Goal: Task Accomplishment & Management: Manage account settings

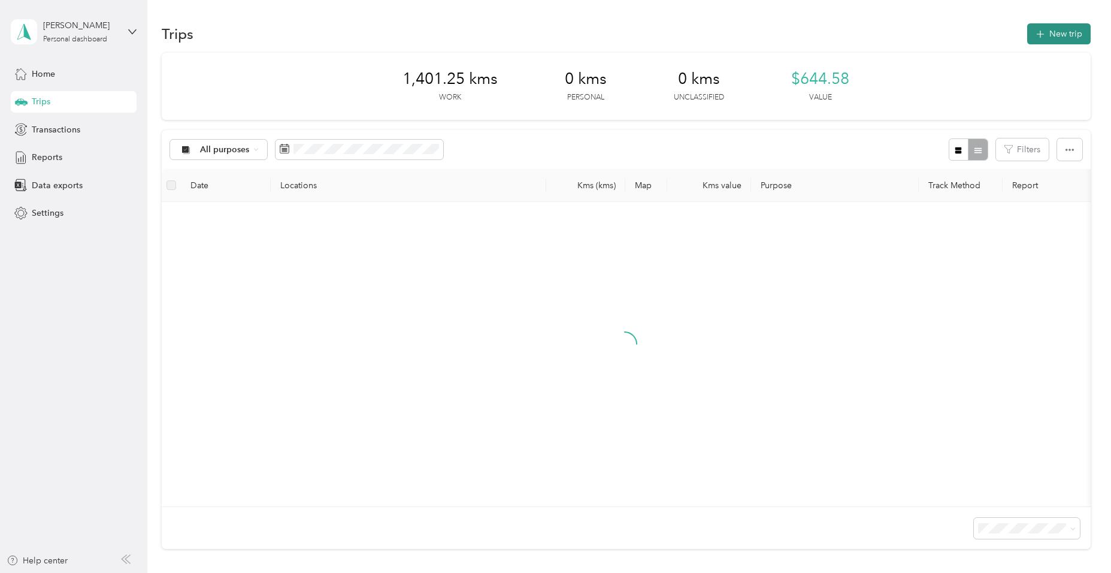
click at [1051, 34] on button "New trip" at bounding box center [1058, 33] width 63 height 21
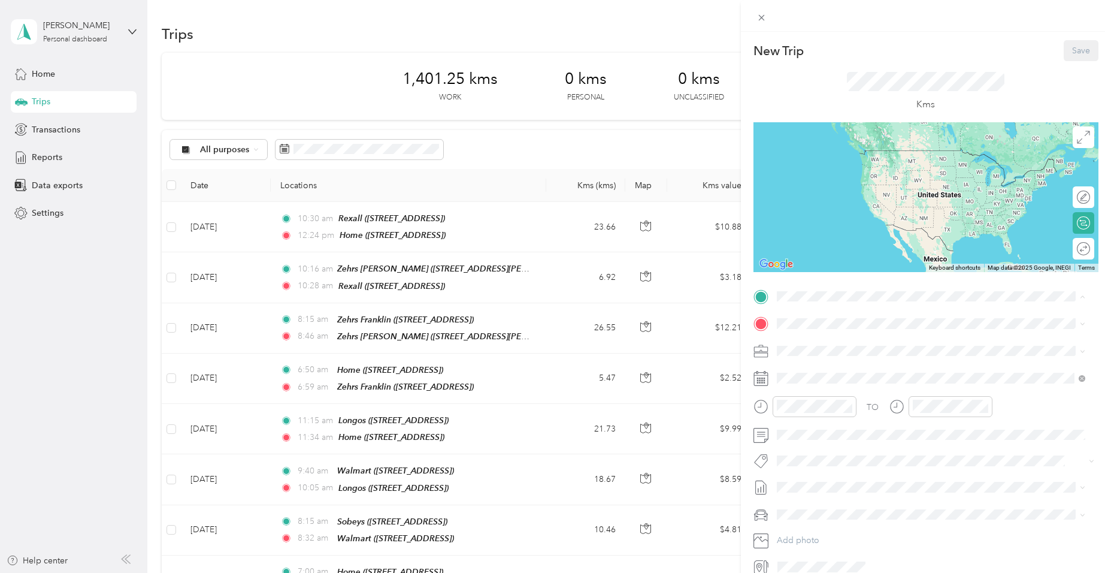
click at [835, 356] on span "[STREET_ADDRESS]" at bounding box center [837, 357] width 76 height 10
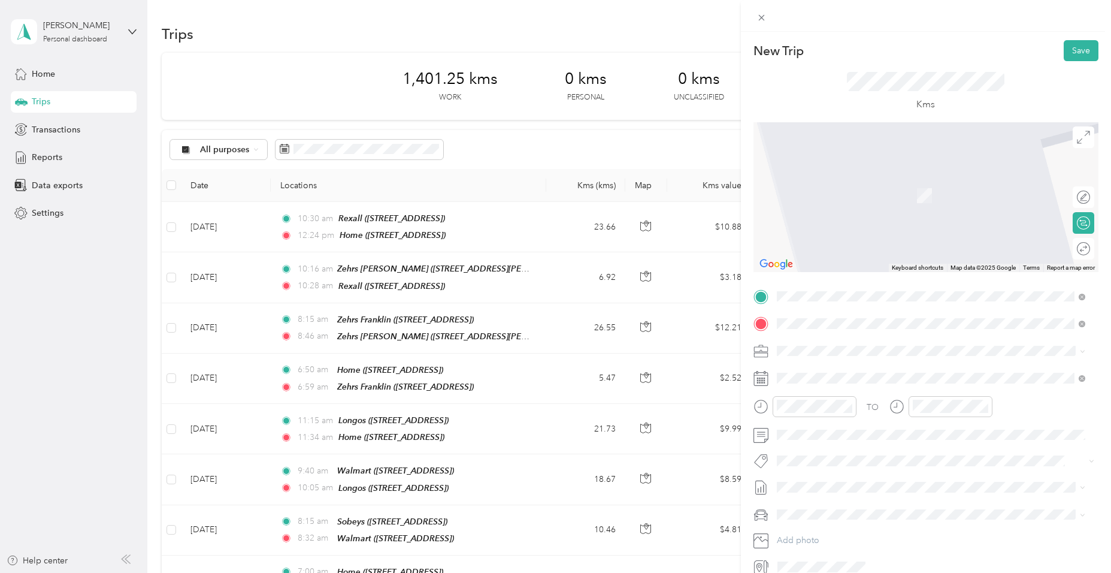
click at [841, 367] on div "Sobeys" at bounding box center [837, 370] width 76 height 11
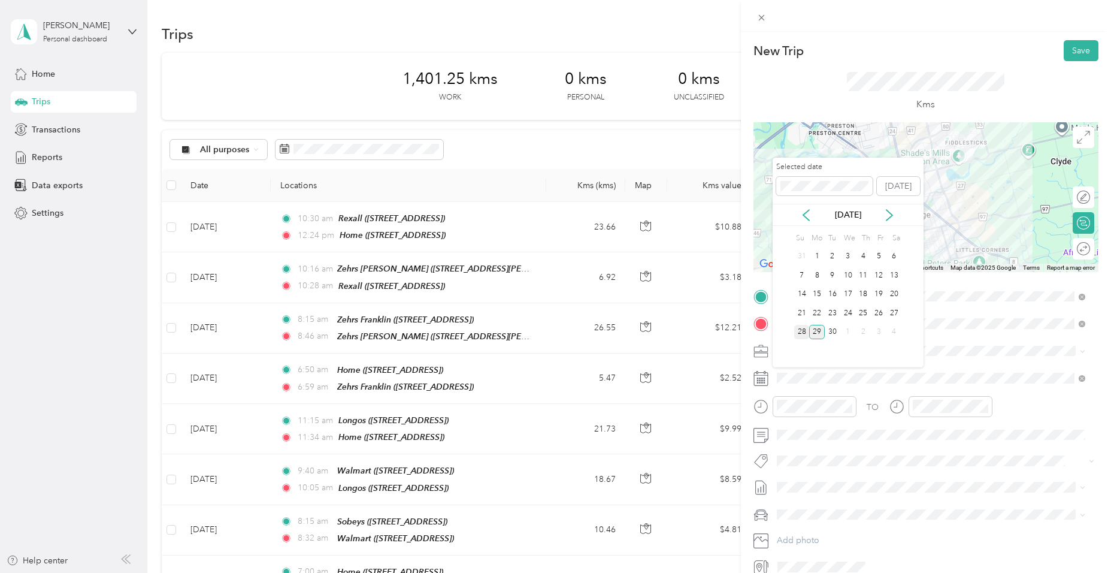
click at [803, 331] on div "28" at bounding box center [802, 332] width 16 height 15
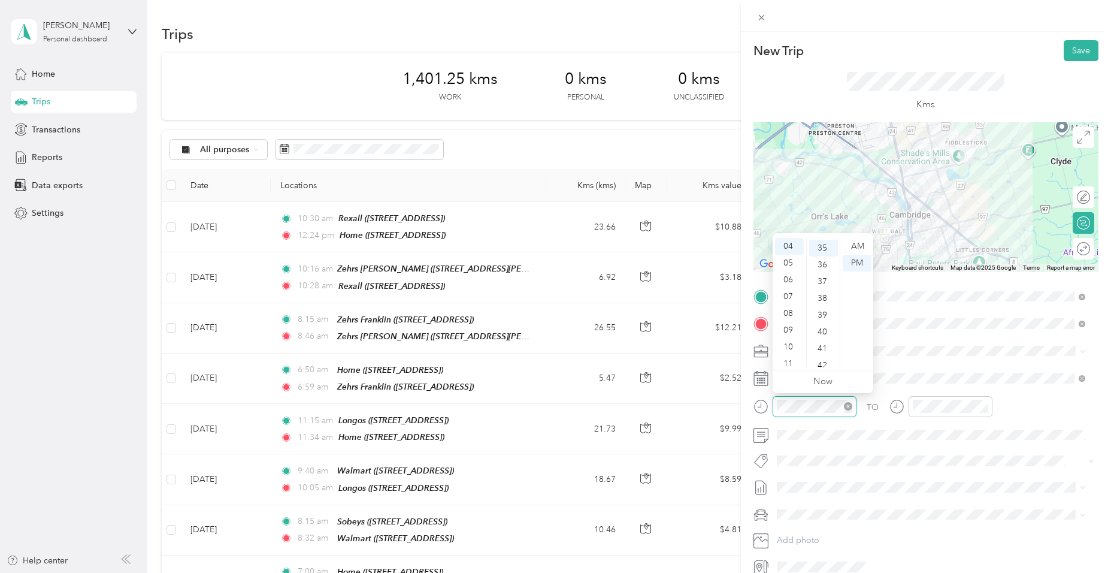
scroll to position [587, 0]
click at [790, 274] on div "06" at bounding box center [789, 279] width 29 height 17
click at [825, 343] on div "45" at bounding box center [823, 342] width 29 height 17
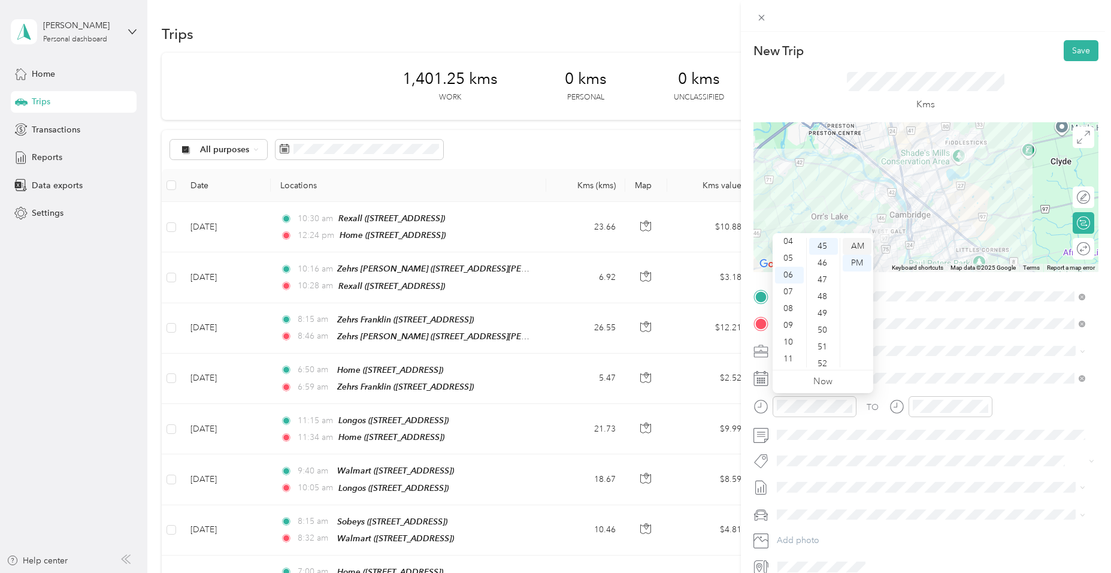
click at [861, 247] on div "AM" at bounding box center [857, 246] width 29 height 17
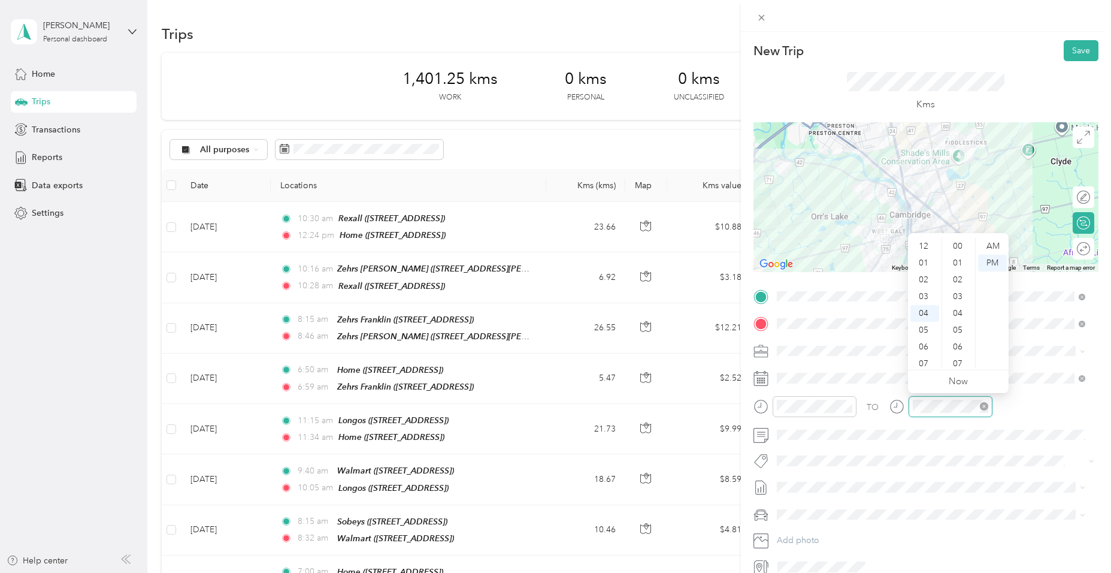
scroll to position [587, 0]
click at [927, 281] on div "06" at bounding box center [925, 279] width 29 height 17
click at [953, 356] on div "59" at bounding box center [959, 358] width 29 height 17
click at [998, 244] on div "AM" at bounding box center [992, 246] width 29 height 17
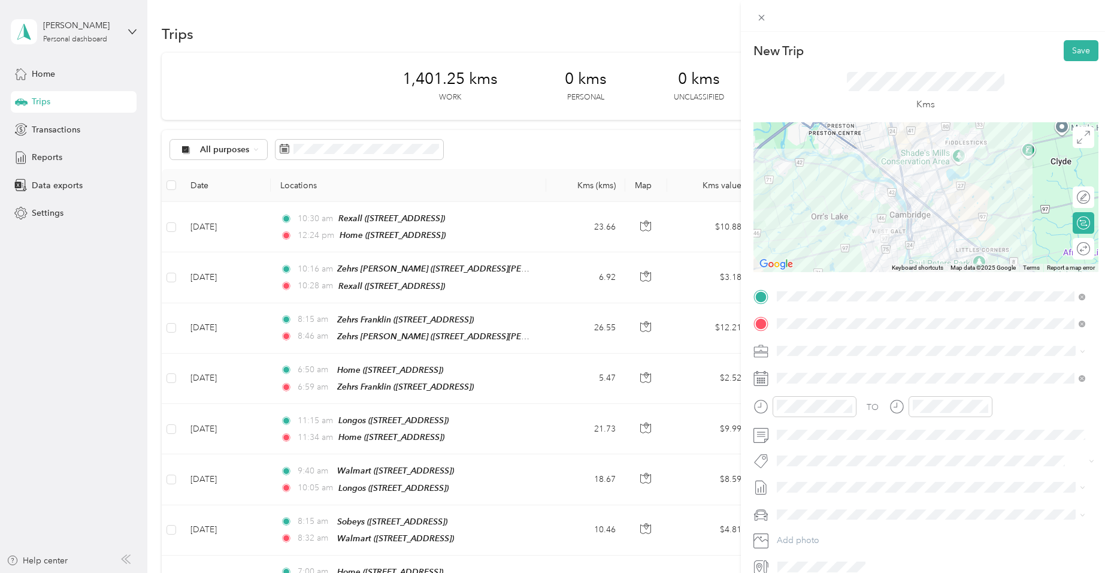
click at [815, 476] on span "Fit [PERSON_NAME] Team" at bounding box center [834, 479] width 89 height 11
click at [1067, 58] on button "Save" at bounding box center [1081, 50] width 35 height 21
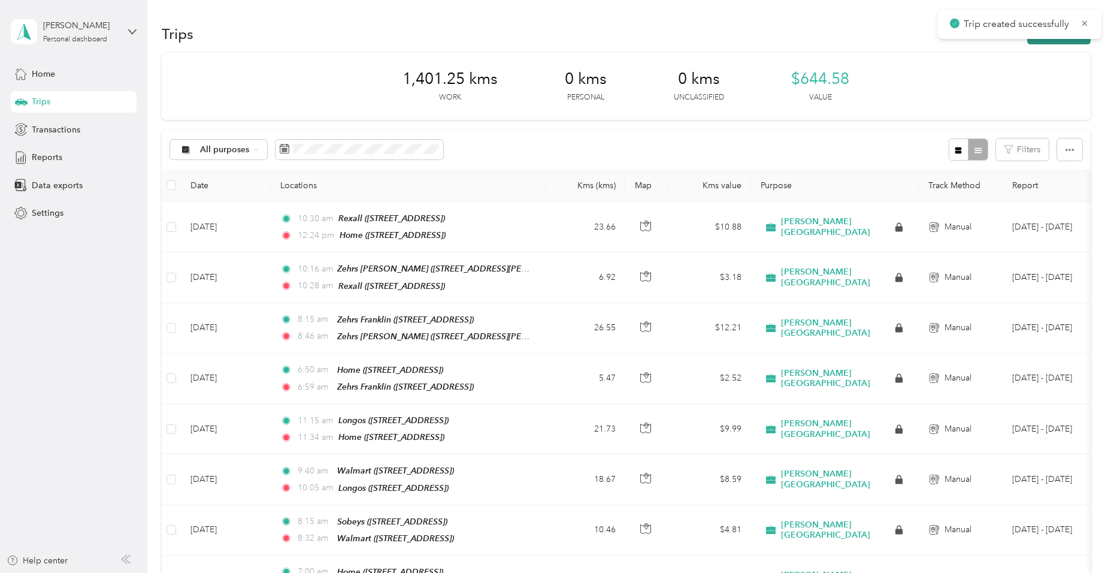
click at [1058, 41] on button "New trip" at bounding box center [1058, 33] width 63 height 21
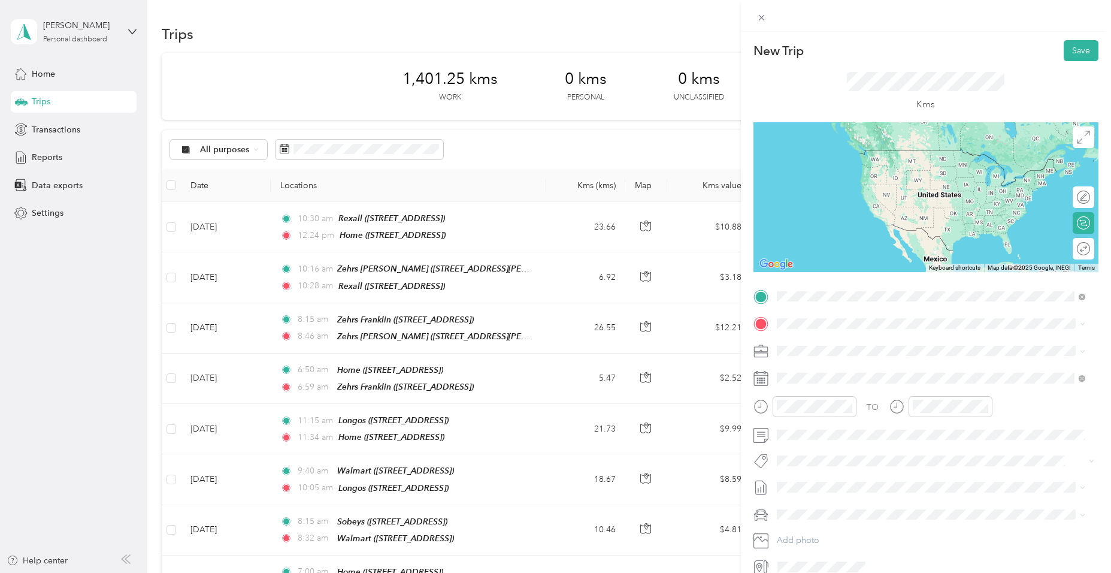
click at [806, 343] on strong "Sobeys" at bounding box center [813, 343] width 28 height 11
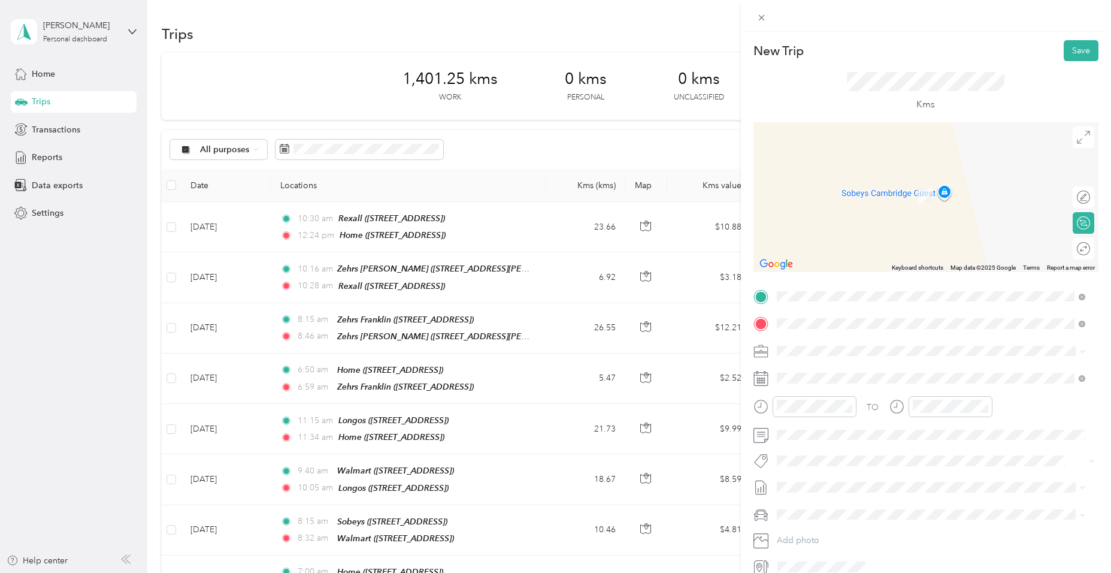
drag, startPoint x: 820, startPoint y: 414, endPoint x: 822, endPoint y: 404, distance: 10.3
click at [821, 415] on div "Freshco [STREET_ADDRESS]" at bounding box center [837, 415] width 76 height 25
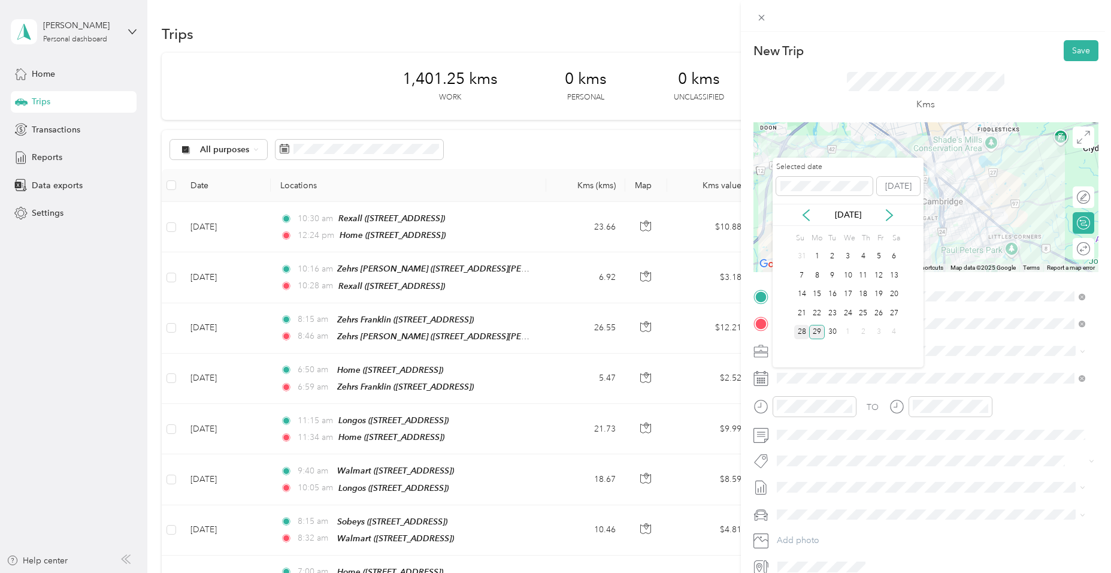
click at [802, 336] on div "28" at bounding box center [802, 332] width 16 height 15
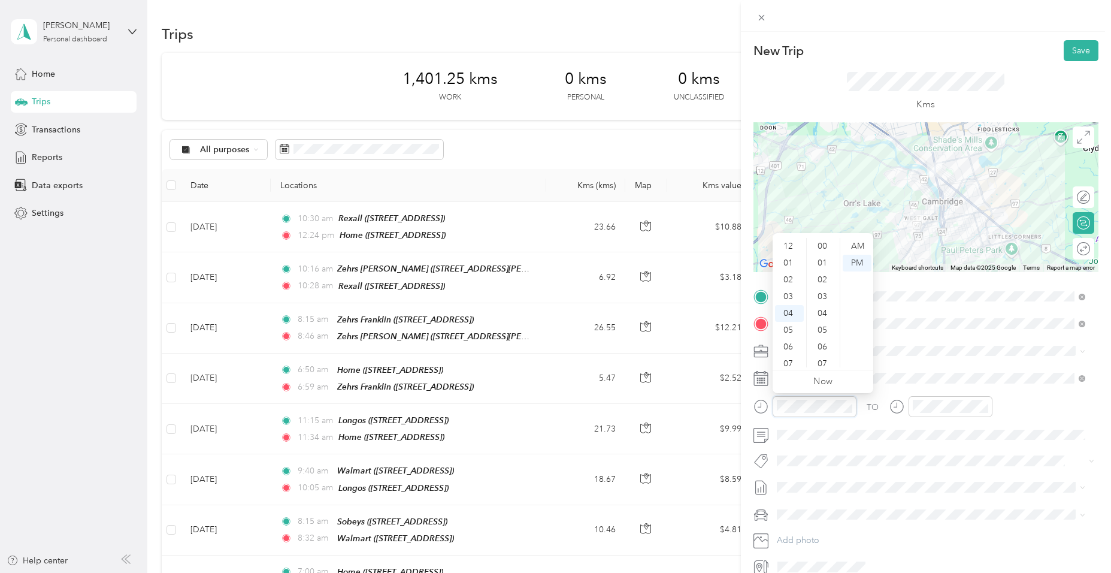
scroll to position [587, 0]
click at [787, 301] on div "07" at bounding box center [789, 296] width 29 height 17
drag, startPoint x: 822, startPoint y: 358, endPoint x: 832, endPoint y: 340, distance: 20.4
click at [822, 358] on div "59" at bounding box center [823, 358] width 29 height 17
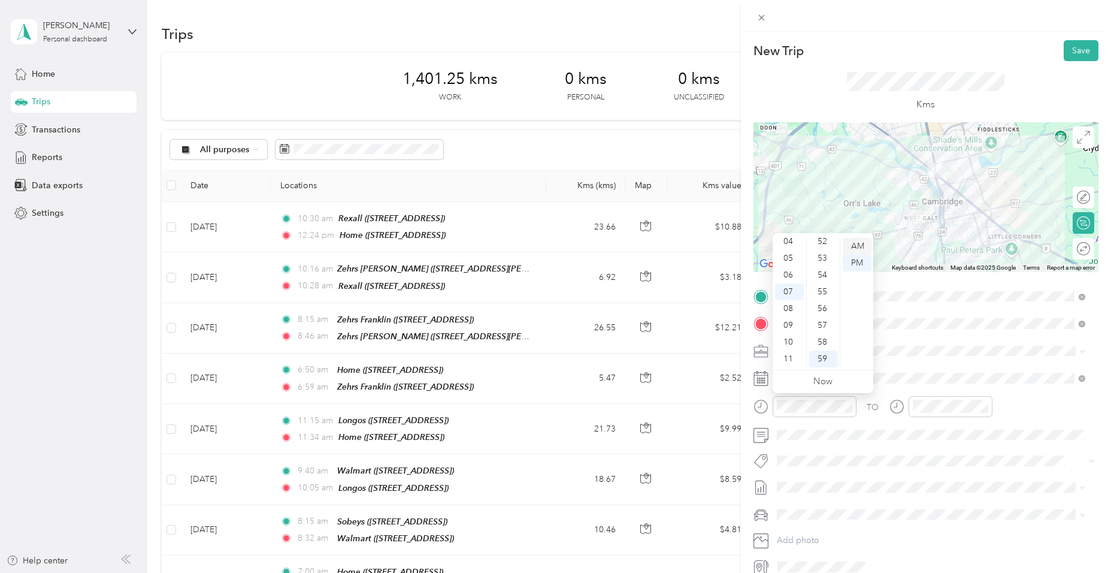
click at [863, 244] on div "AM" at bounding box center [857, 246] width 29 height 17
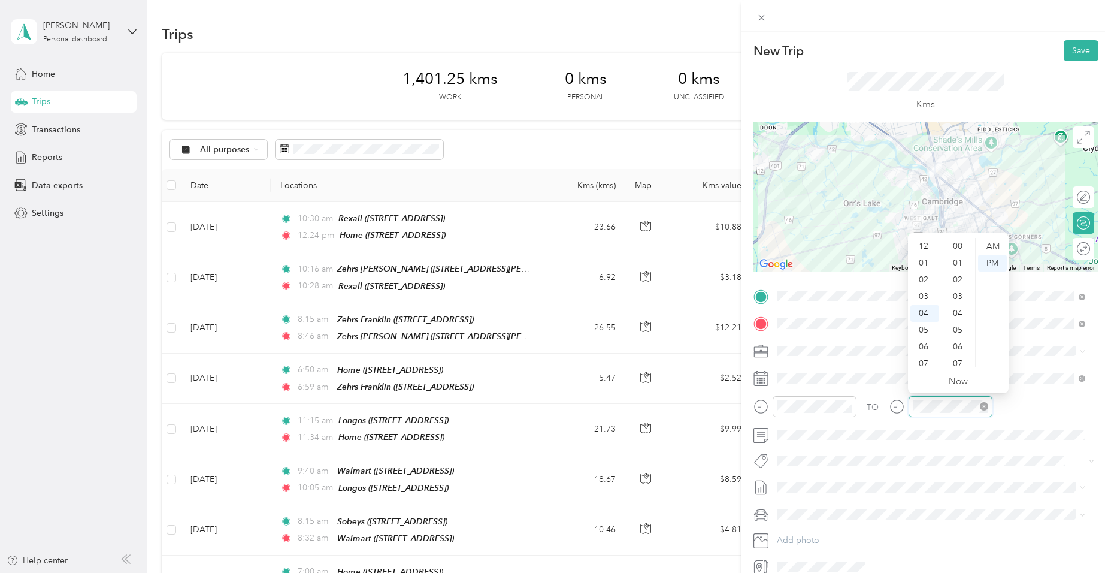
scroll to position [67, 0]
click at [924, 310] on div "08" at bounding box center [925, 313] width 29 height 17
click at [953, 264] on div "13" at bounding box center [959, 260] width 29 height 17
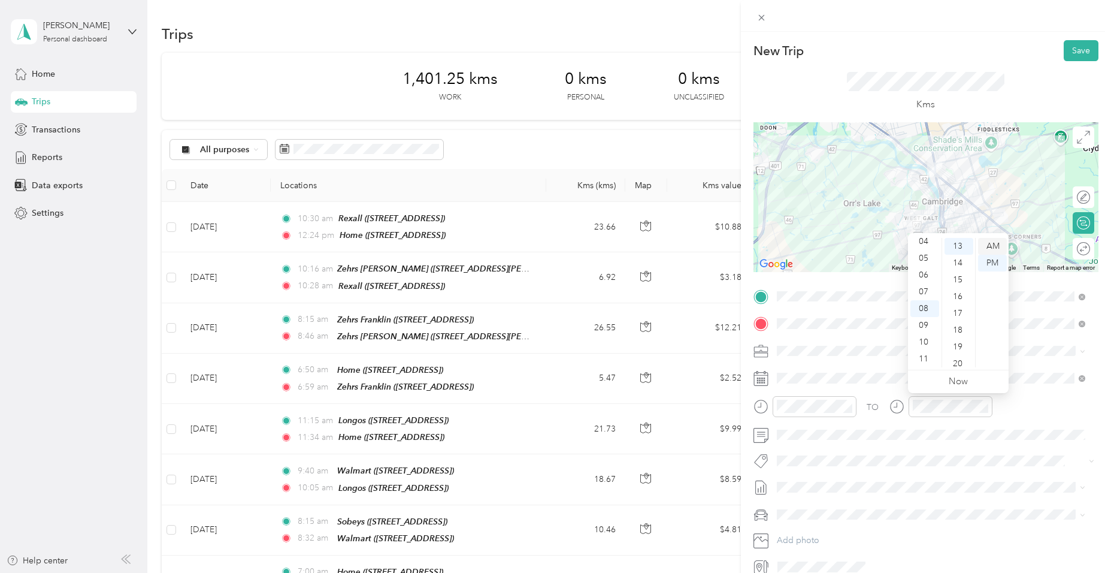
click at [996, 246] on div "AM" at bounding box center [992, 246] width 29 height 17
click at [816, 479] on span "Fit [PERSON_NAME] Team" at bounding box center [834, 482] width 89 height 11
click at [1067, 58] on button "Save" at bounding box center [1081, 50] width 35 height 21
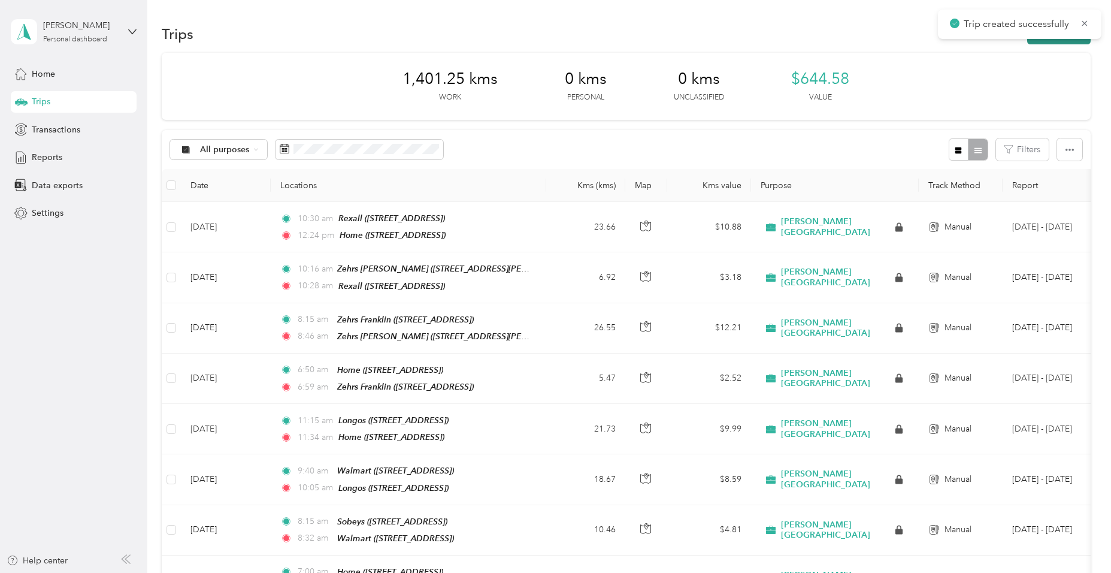
click at [1056, 42] on button "New trip" at bounding box center [1058, 33] width 63 height 21
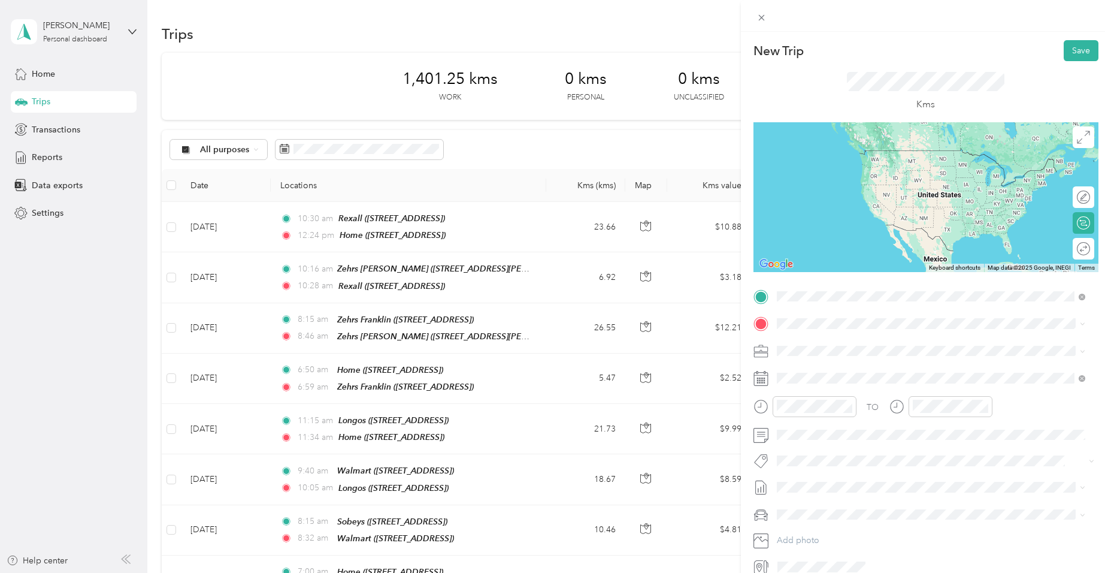
click at [815, 390] on span "[STREET_ADDRESS]" at bounding box center [837, 395] width 76 height 10
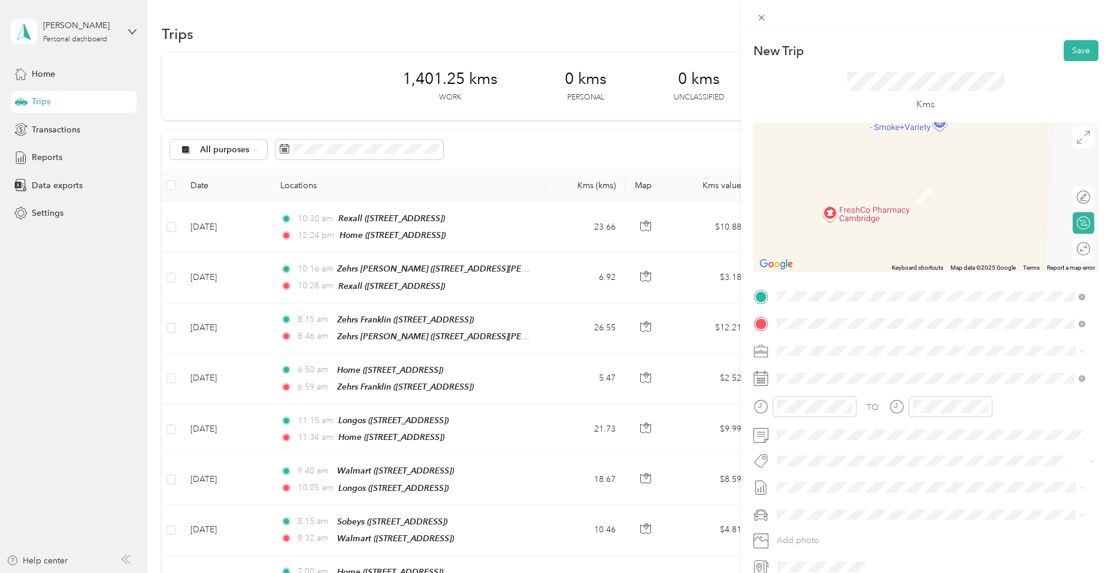
click at [825, 365] on div "Rexall [STREET_ADDRESS]" at bounding box center [931, 378] width 300 height 29
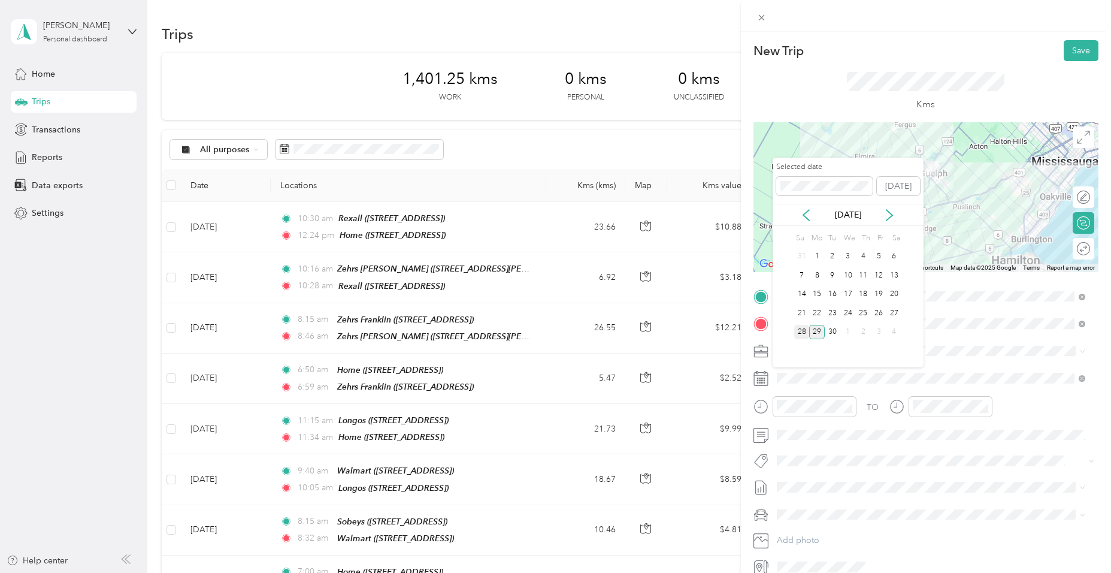
click at [796, 328] on div "28" at bounding box center [802, 332] width 16 height 15
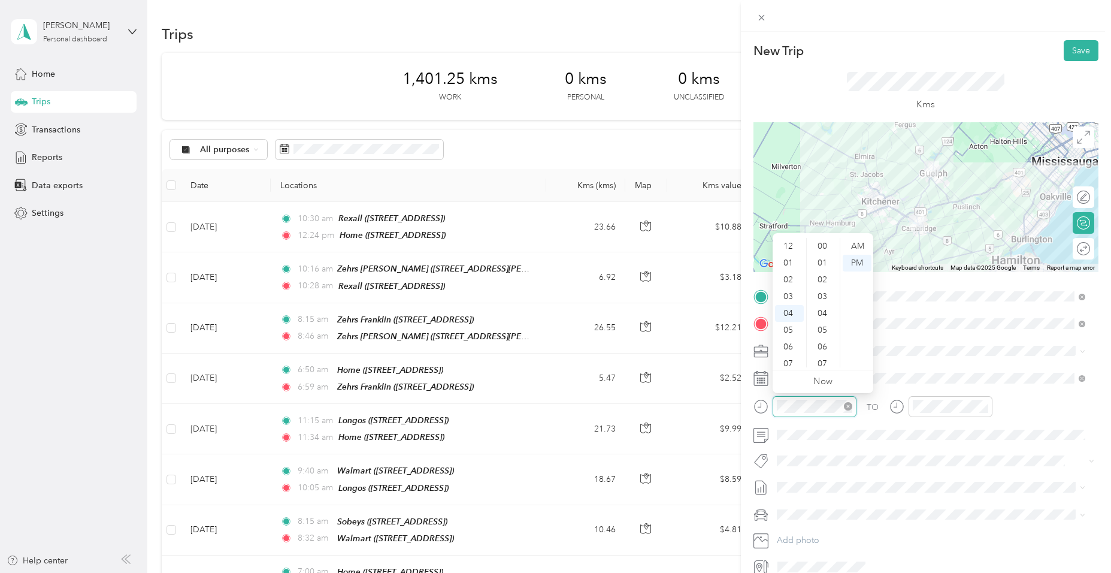
scroll to position [604, 0]
click at [790, 328] on div "09" at bounding box center [789, 330] width 29 height 17
click at [823, 356] on div "54" at bounding box center [823, 356] width 29 height 17
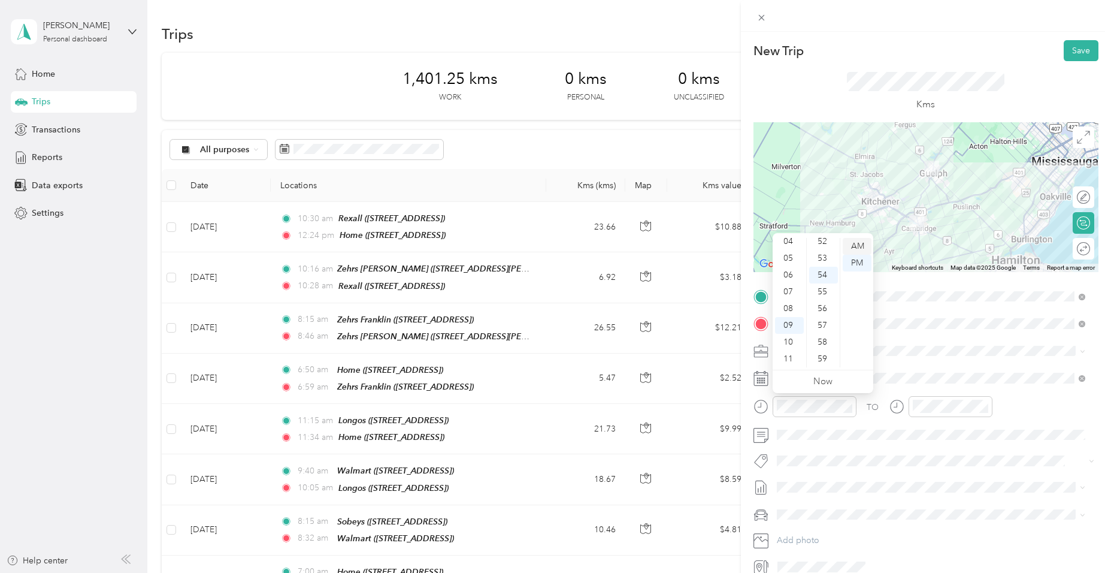
click at [862, 250] on div "AM" at bounding box center [857, 246] width 29 height 17
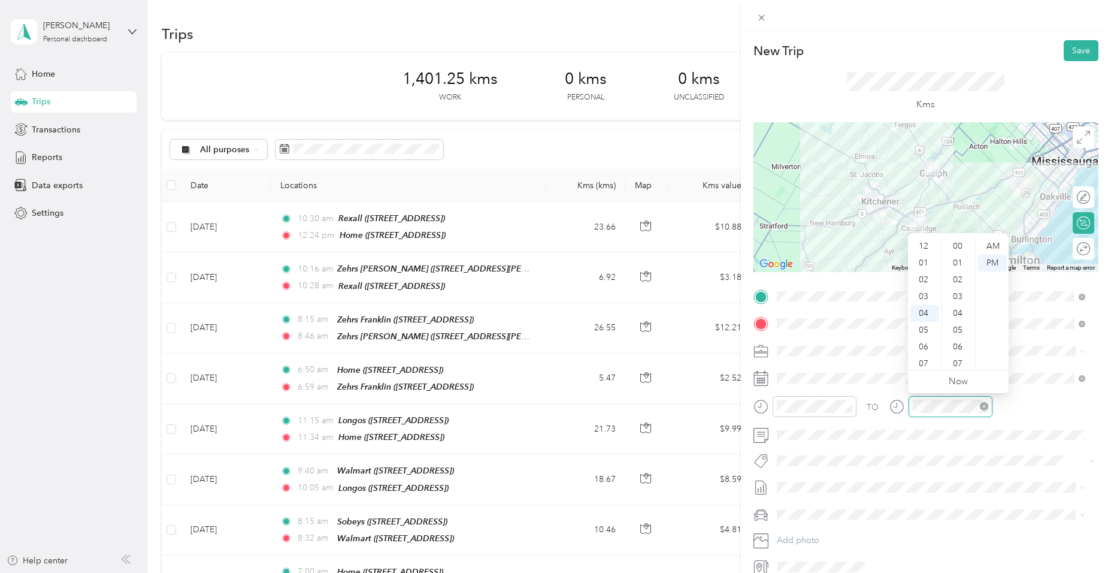
scroll to position [67, 0]
click at [921, 349] on div "10" at bounding box center [925, 346] width 29 height 17
click at [962, 258] on div "14" at bounding box center [959, 261] width 29 height 17
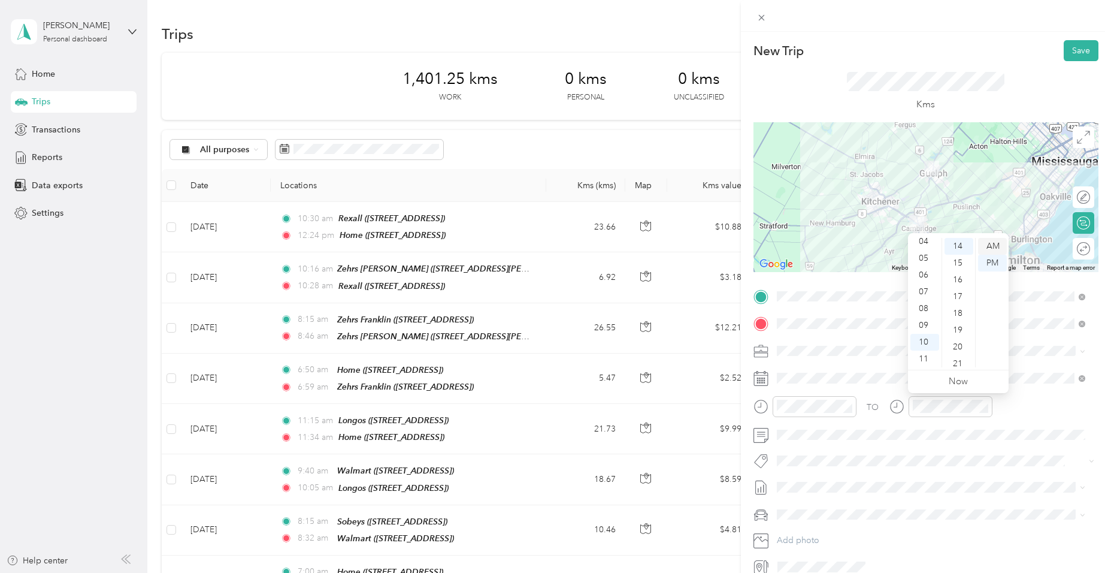
click at [994, 244] on div "AM" at bounding box center [992, 246] width 29 height 17
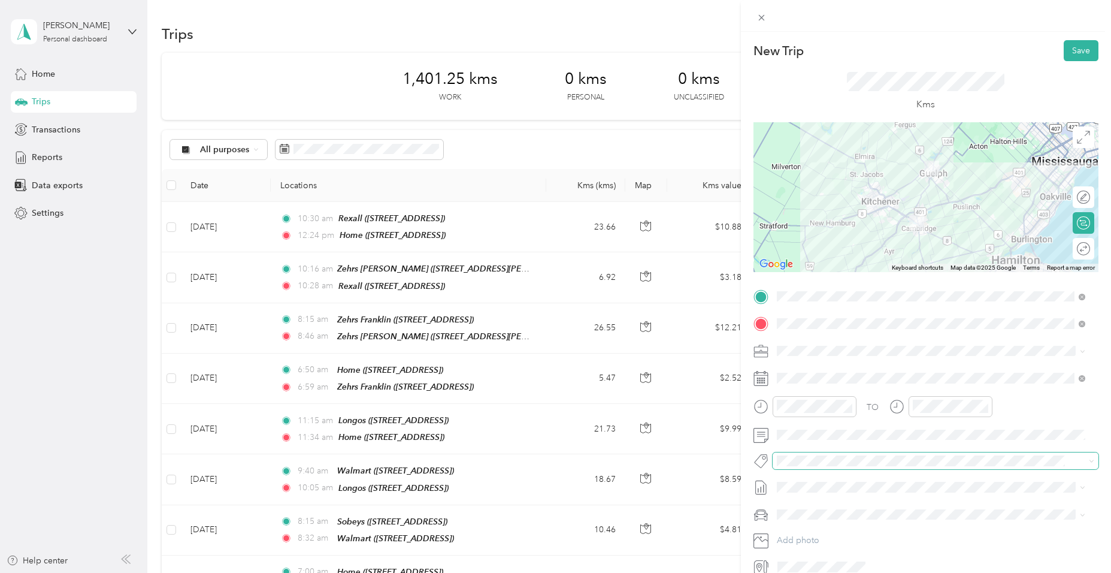
click at [816, 467] on span at bounding box center [936, 460] width 326 height 17
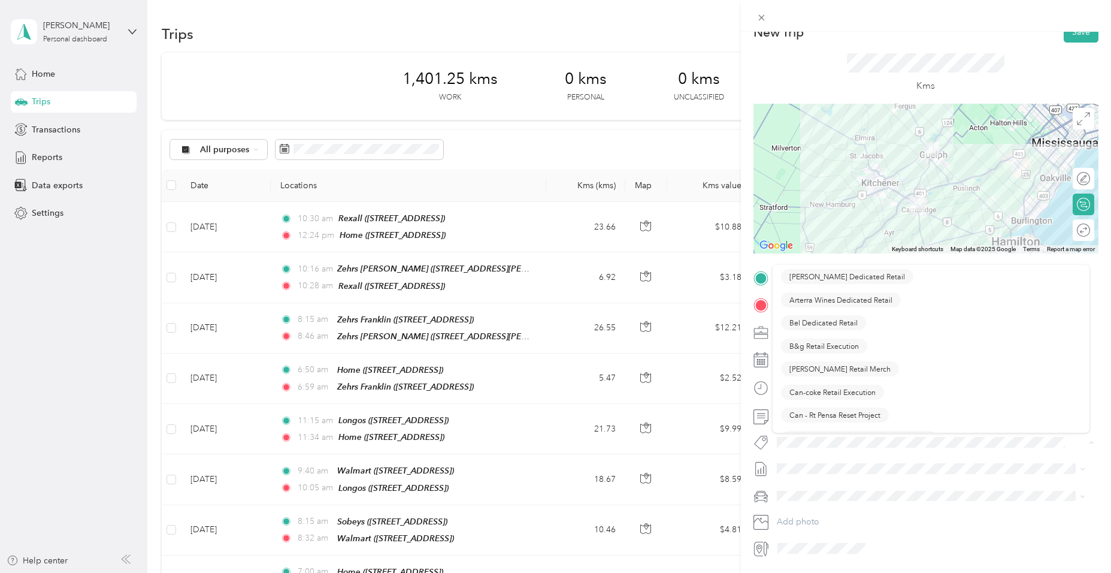
scroll to position [0, 0]
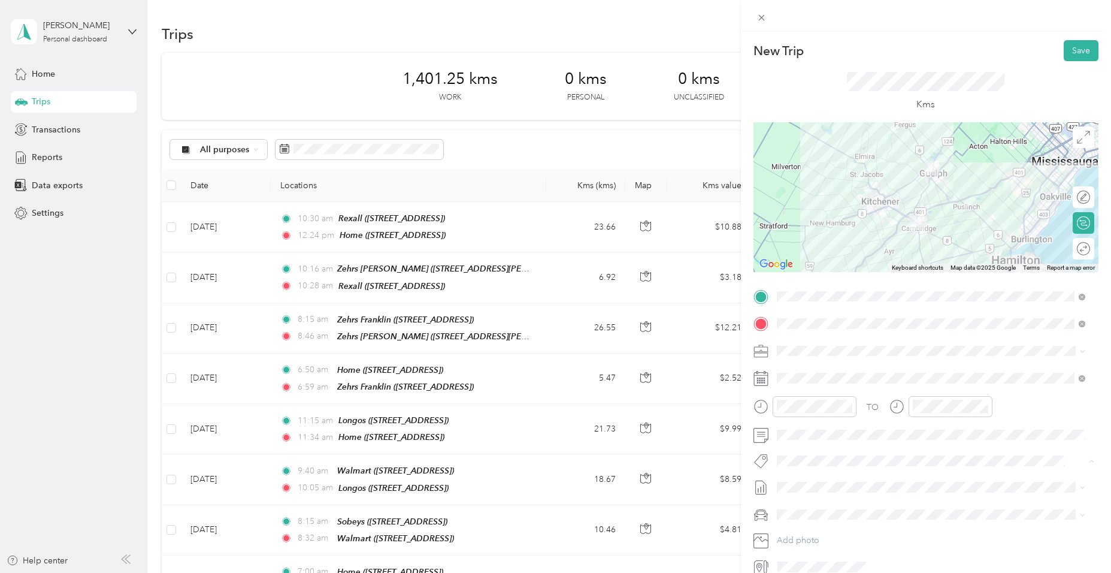
click at [820, 322] on ol "Fit Home Depot Team Fit [PERSON_NAME] Team Fit Pepsico Team Fit P&g Team Fit Ph…" at bounding box center [931, 371] width 317 height 162
click at [831, 325] on span "Fit [PERSON_NAME] Team" at bounding box center [834, 324] width 89 height 11
click at [1075, 58] on button "Save" at bounding box center [1081, 50] width 35 height 21
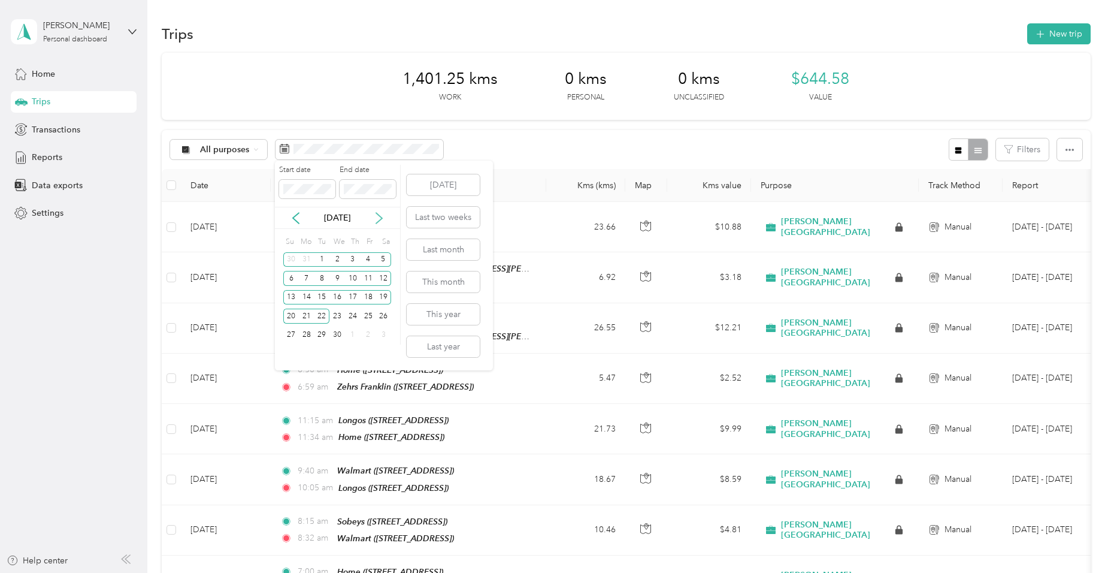
click at [381, 217] on icon at bounding box center [379, 218] width 6 height 11
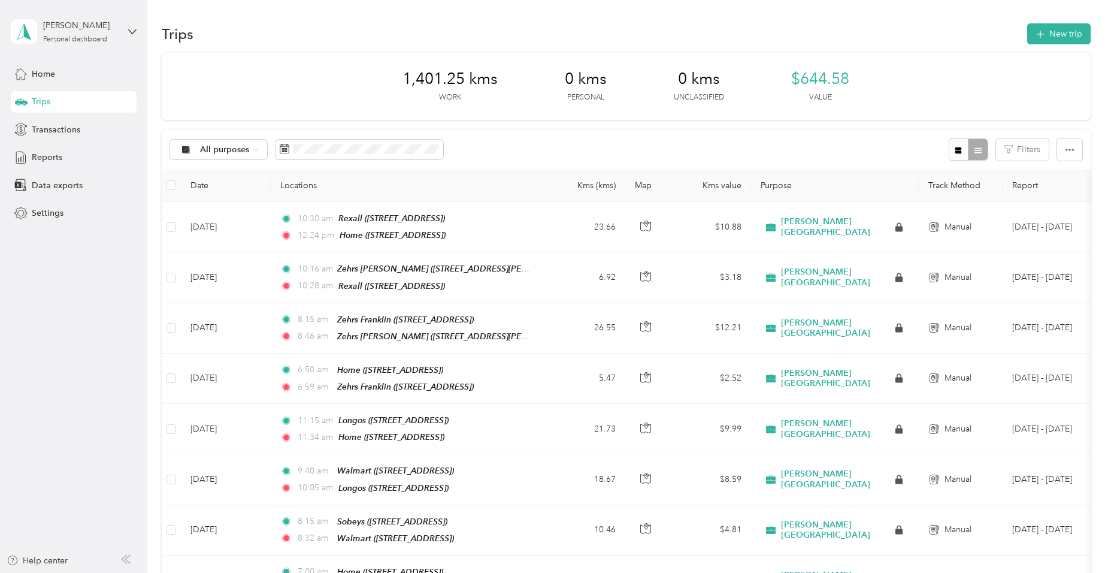
click at [511, 149] on div "All purposes Filters" at bounding box center [626, 149] width 929 height 39
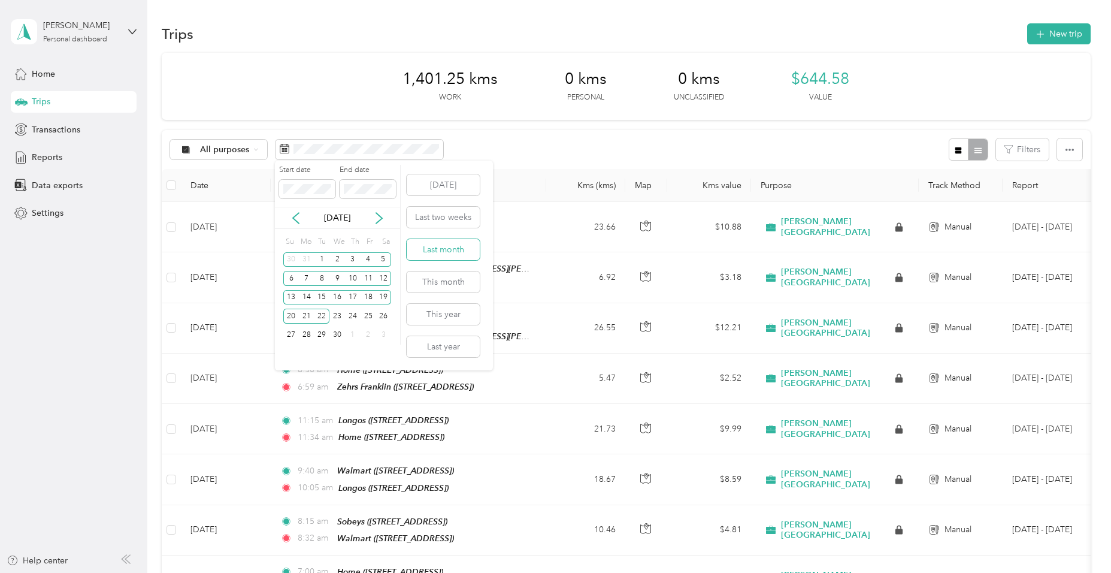
click at [441, 240] on button "Last month" at bounding box center [443, 249] width 73 height 21
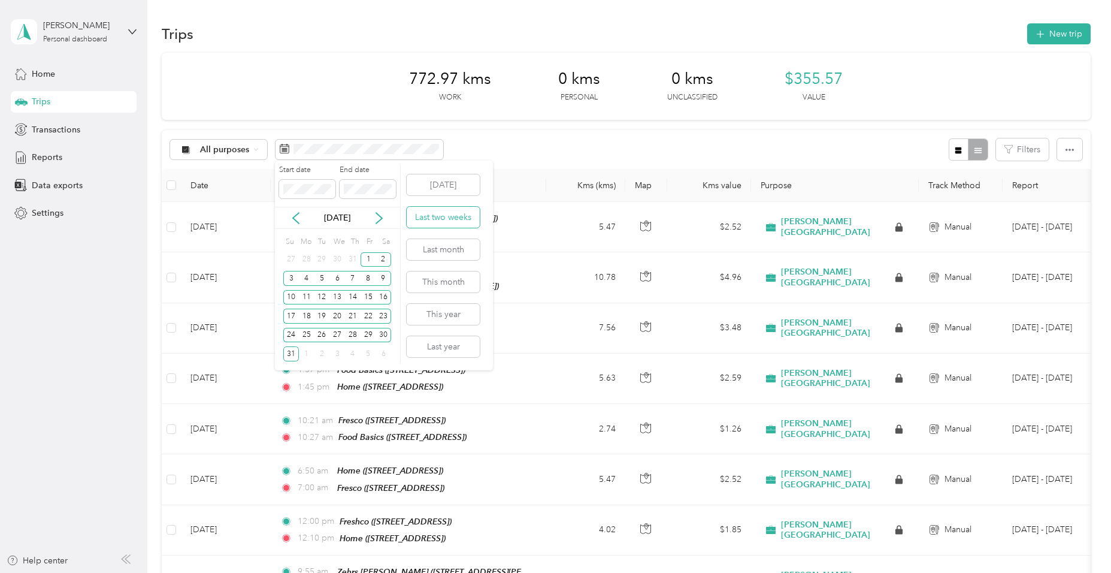
click at [433, 215] on button "Last two weeks" at bounding box center [443, 217] width 73 height 21
